Goal: Information Seeking & Learning: Learn about a topic

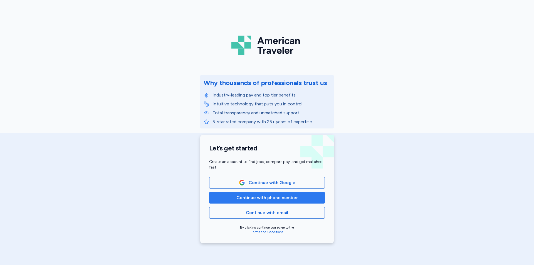
click at [275, 200] on span "Continue with phone number" at bounding box center [268, 198] width 62 height 7
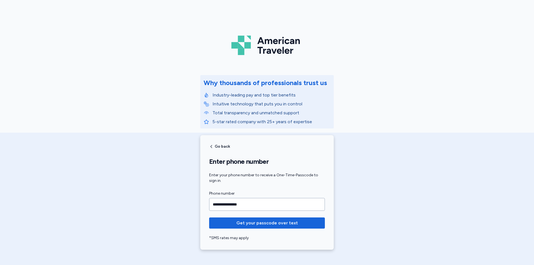
type input "**********"
click at [209, 218] on button "Get your passcode over text" at bounding box center [267, 223] width 116 height 11
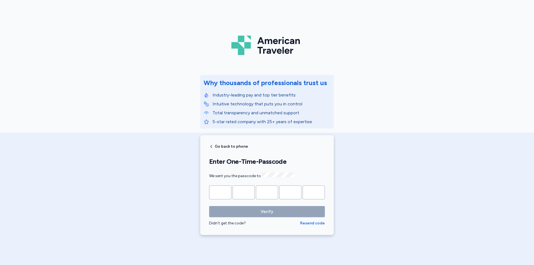
type input "*"
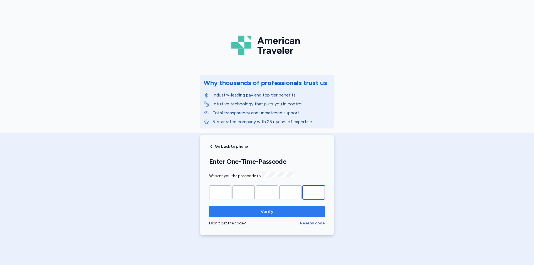
type input "*"
click at [279, 210] on span "Verify" at bounding box center [267, 211] width 107 height 7
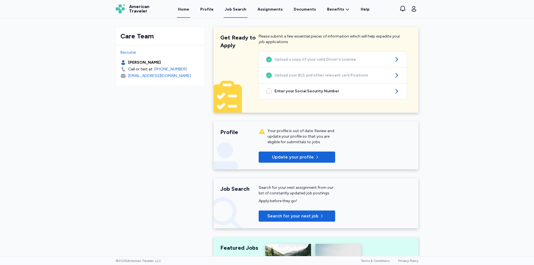
click at [242, 6] on link "Job Search" at bounding box center [236, 9] width 24 height 17
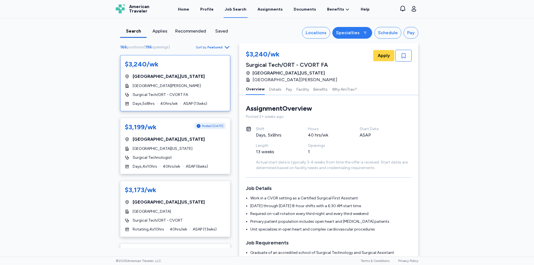
click at [347, 30] on div "Specialties" at bounding box center [348, 33] width 24 height 7
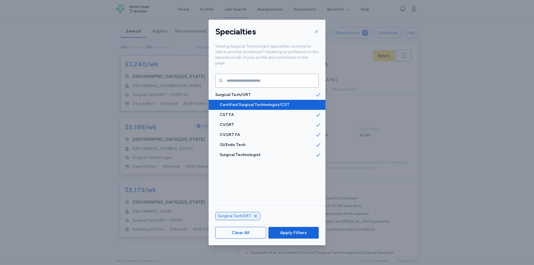
click at [240, 102] on span "Certified Surgical Technologist/CST" at bounding box center [268, 105] width 96 height 6
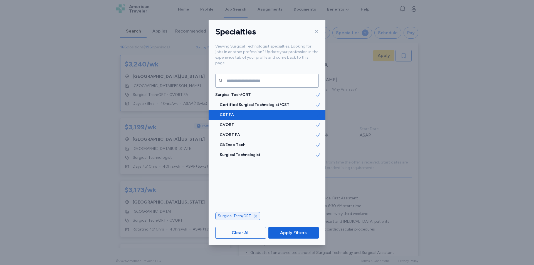
click at [245, 112] on span "CST FA" at bounding box center [268, 115] width 96 height 6
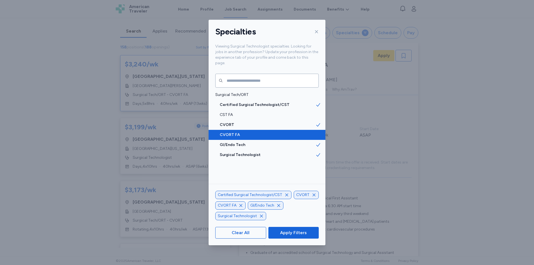
click at [247, 132] on span "CVORT FA" at bounding box center [268, 135] width 96 height 6
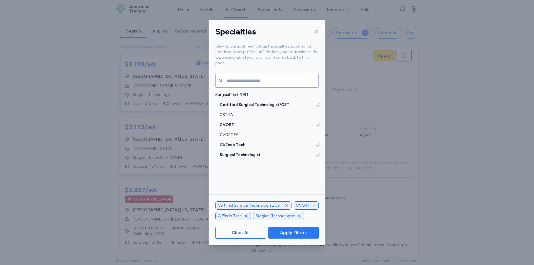
scroll to position [1, 0]
click at [295, 231] on span "Apply Filters" at bounding box center [293, 233] width 27 height 7
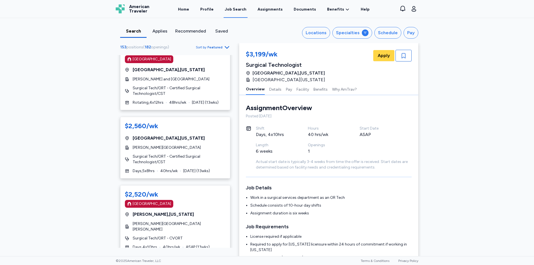
scroll to position [195, 0]
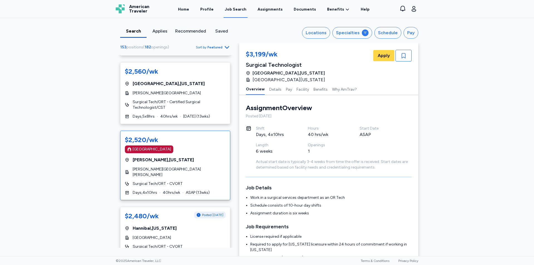
click at [200, 150] on div "[GEOGRAPHIC_DATA]" at bounding box center [175, 150] width 101 height 8
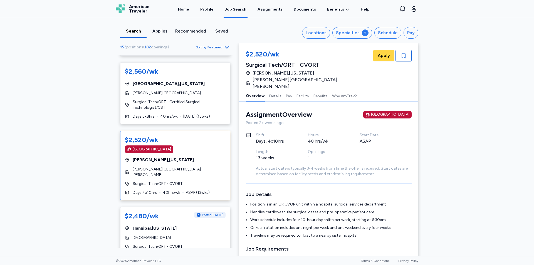
click at [186, 174] on div "$2,520/wk [GEOGRAPHIC_DATA] [GEOGRAPHIC_DATA] , [US_STATE][GEOGRAPHIC_DATA][PER…" at bounding box center [175, 166] width 110 height 70
click at [271, 10] on link "Assignments" at bounding box center [270, 9] width 27 height 17
click at [305, 8] on link "Documents" at bounding box center [305, 9] width 24 height 17
click at [301, 8] on link "Documents" at bounding box center [305, 9] width 24 height 17
click at [414, 6] on icon "button" at bounding box center [414, 9] width 4 height 6
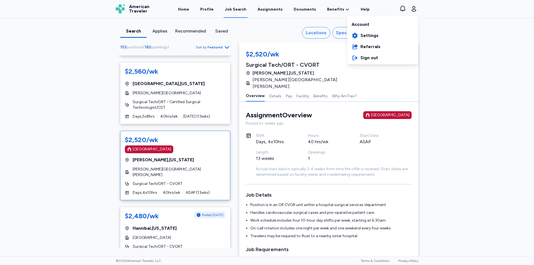
click at [378, 22] on div "Account" at bounding box center [382, 23] width 71 height 13
click at [365, 26] on div "Account" at bounding box center [382, 23] width 71 height 13
click at [362, 34] on span "Settings" at bounding box center [370, 35] width 18 height 7
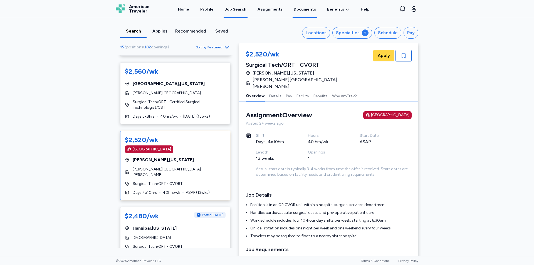
click at [300, 9] on link "Documents" at bounding box center [305, 9] width 24 height 17
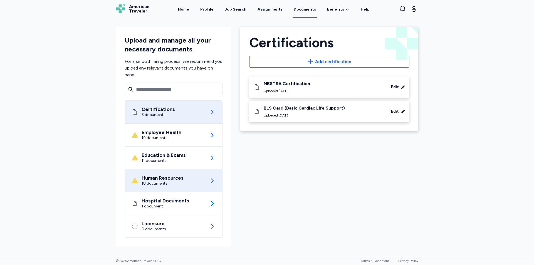
click at [176, 181] on div "18 documents" at bounding box center [163, 184] width 42 height 6
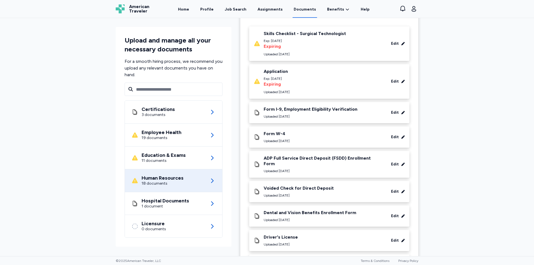
scroll to position [84, 0]
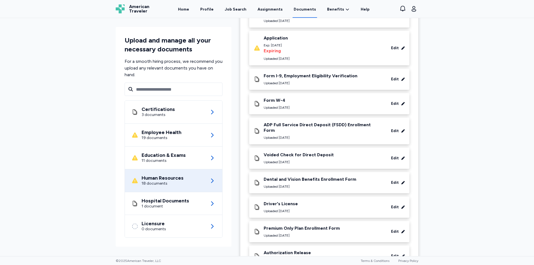
click at [326, 201] on div "Driver's License Uploaded [DATE] Edit" at bounding box center [329, 207] width 151 height 12
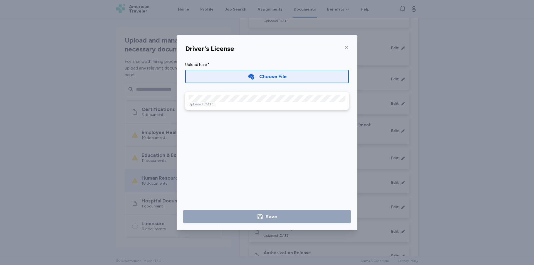
click at [348, 47] on icon at bounding box center [347, 47] width 4 height 4
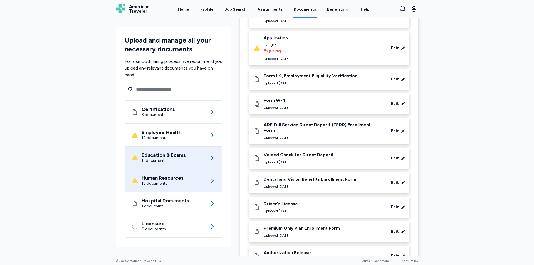
click at [180, 159] on div "11 documents" at bounding box center [164, 161] width 44 height 6
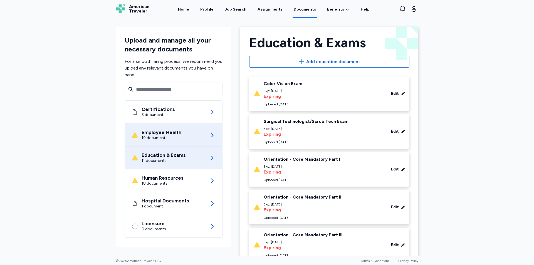
click at [184, 138] on div "Employee Health 19 documents" at bounding box center [174, 135] width 84 height 23
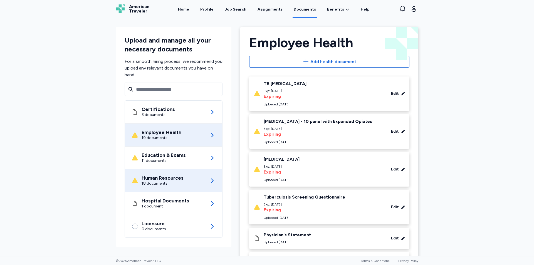
click at [175, 181] on div "Human Resources" at bounding box center [163, 178] width 42 height 6
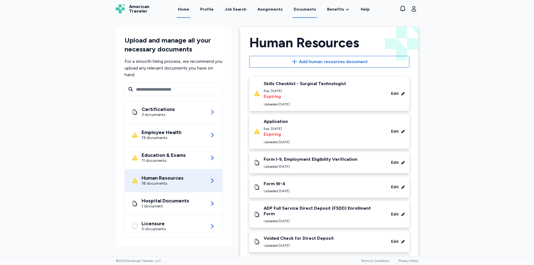
click at [189, 7] on link "Home" at bounding box center [183, 9] width 13 height 17
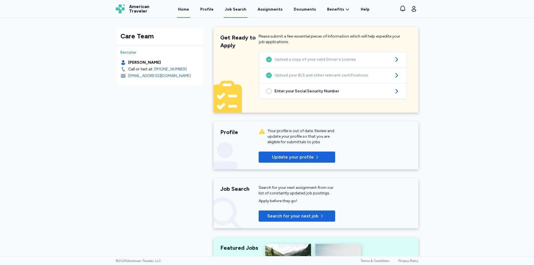
click at [236, 9] on div "Job Search" at bounding box center [236, 10] width 22 height 6
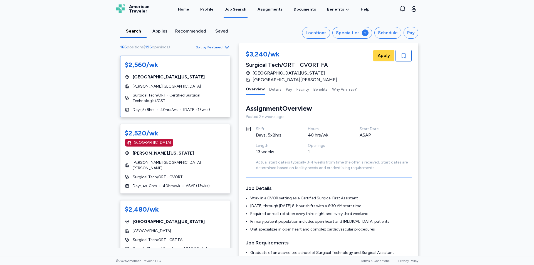
scroll to position [529, 0]
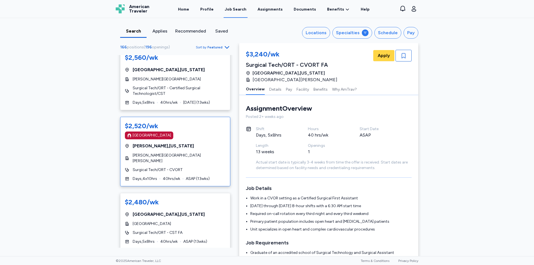
click at [198, 143] on div "[GEOGRAPHIC_DATA] , [US_STATE]" at bounding box center [175, 146] width 101 height 7
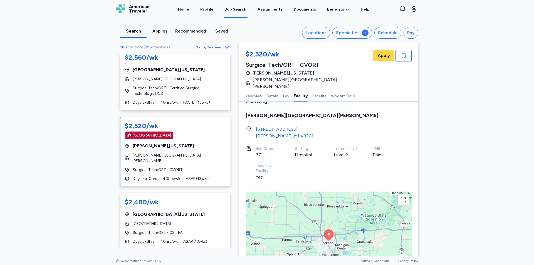
scroll to position [529, 0]
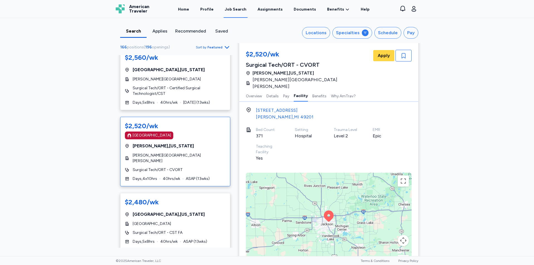
click at [326, 211] on icon at bounding box center [329, 216] width 10 height 11
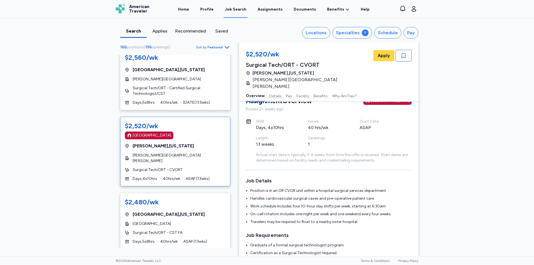
scroll to position [0, 0]
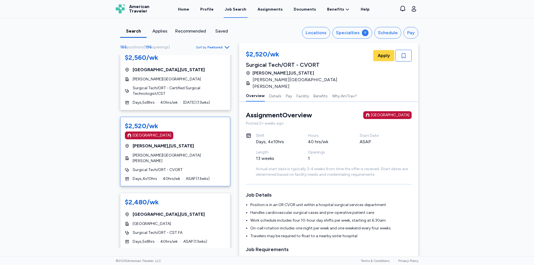
click at [207, 143] on div "[GEOGRAPHIC_DATA] , [US_STATE]" at bounding box center [175, 146] width 101 height 7
